Goal: Navigation & Orientation: Understand site structure

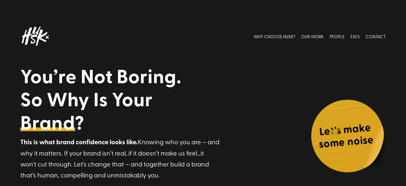
click at [336, 132] on h4 "Let's make some noise" at bounding box center [346, 137] width 73 height 34
click at [358, 134] on h4 "Let's make some noise" at bounding box center [346, 137] width 73 height 34
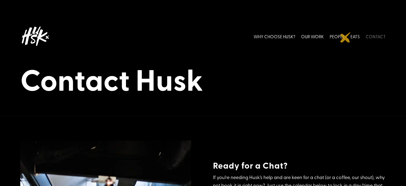
click at [346, 37] on li "PEOPLE" at bounding box center [337, 36] width 21 height 24
click at [335, 37] on link "PEOPLE" at bounding box center [337, 36] width 15 height 24
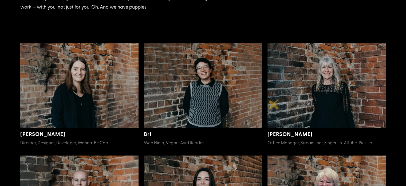
scroll to position [122, 0]
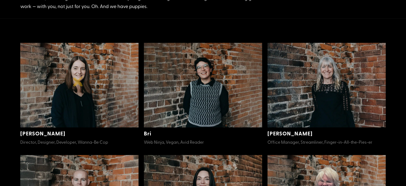
click at [78, 81] on img at bounding box center [79, 85] width 118 height 84
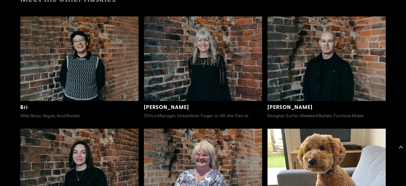
scroll to position [643, 0]
click at [327, 59] on img at bounding box center [327, 58] width 118 height 84
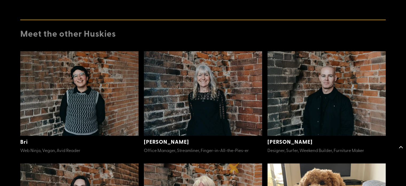
scroll to position [609, 0]
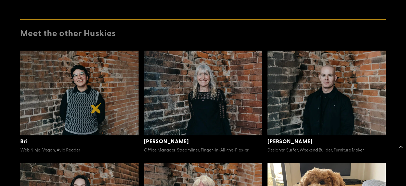
click at [96, 108] on img at bounding box center [79, 92] width 118 height 84
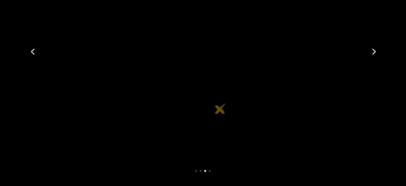
scroll to position [143, 0]
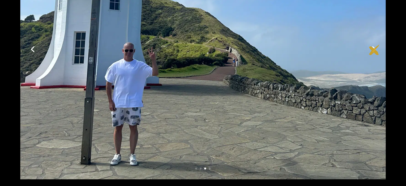
click at [375, 50] on link "Next" at bounding box center [373, 48] width 13 height 13
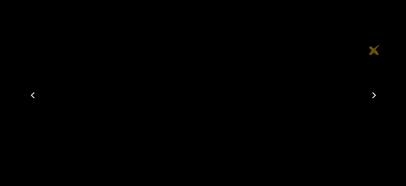
scroll to position [94, 0]
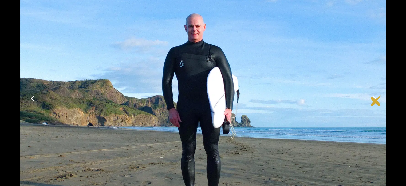
click at [376, 100] on link "Next" at bounding box center [373, 97] width 13 height 13
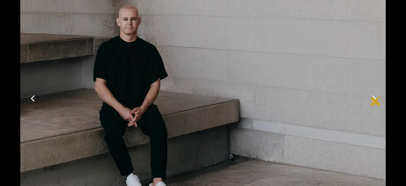
click at [376, 100] on link "Next" at bounding box center [373, 97] width 13 height 13
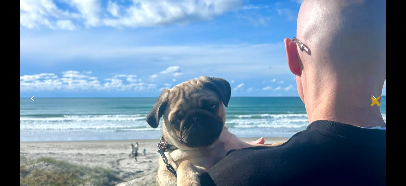
click at [376, 100] on link "Next" at bounding box center [373, 97] width 13 height 13
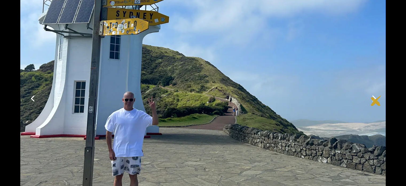
click at [376, 100] on link "Next" at bounding box center [373, 97] width 13 height 13
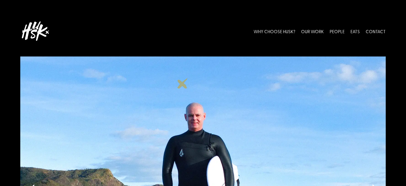
scroll to position [5, 0]
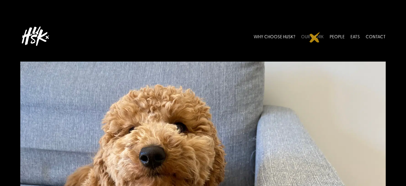
click at [315, 37] on link "OUR WORK" at bounding box center [312, 36] width 23 height 24
